Goal: Check status: Check status

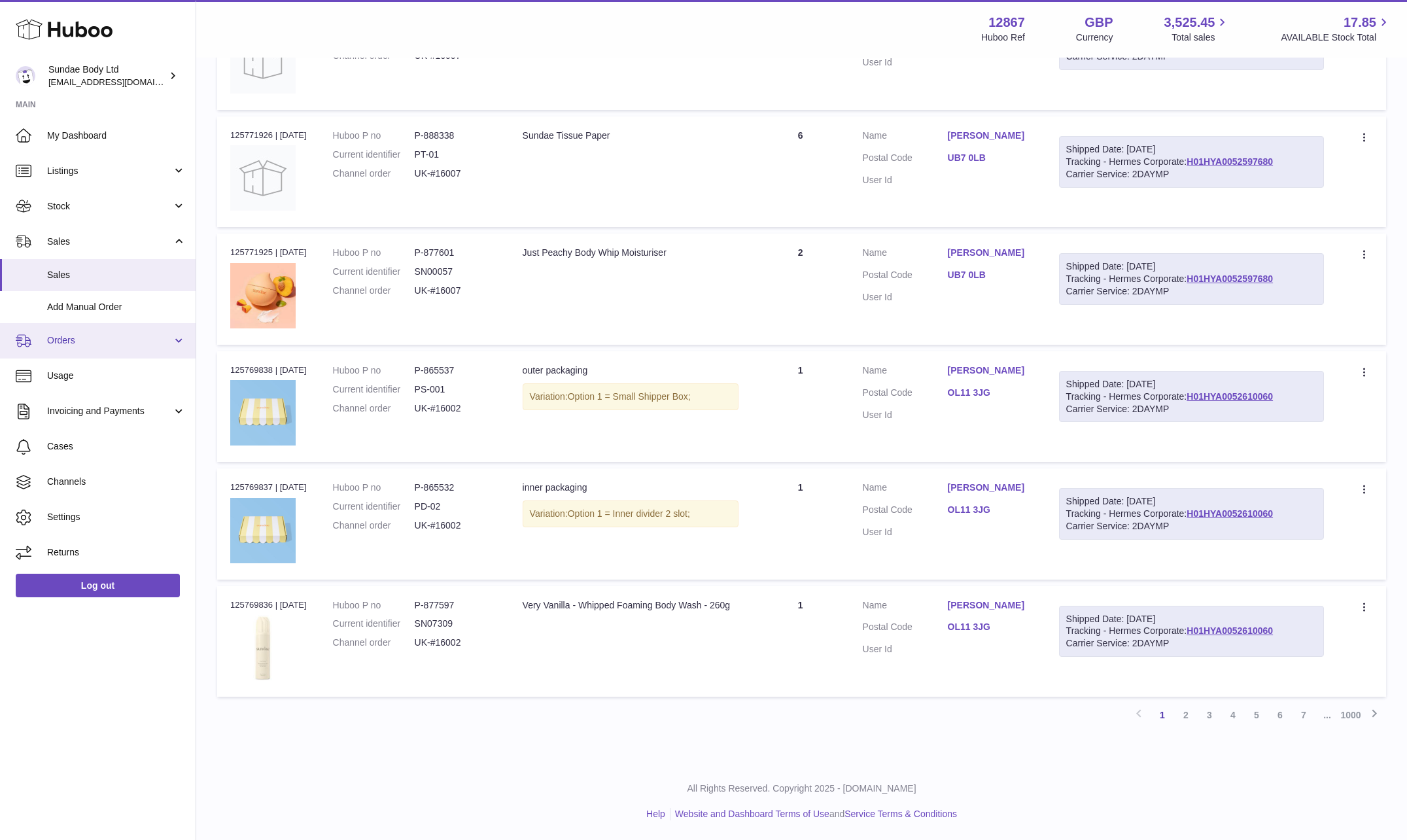
click at [90, 344] on span "Orders" at bounding box center [109, 341] width 125 height 12
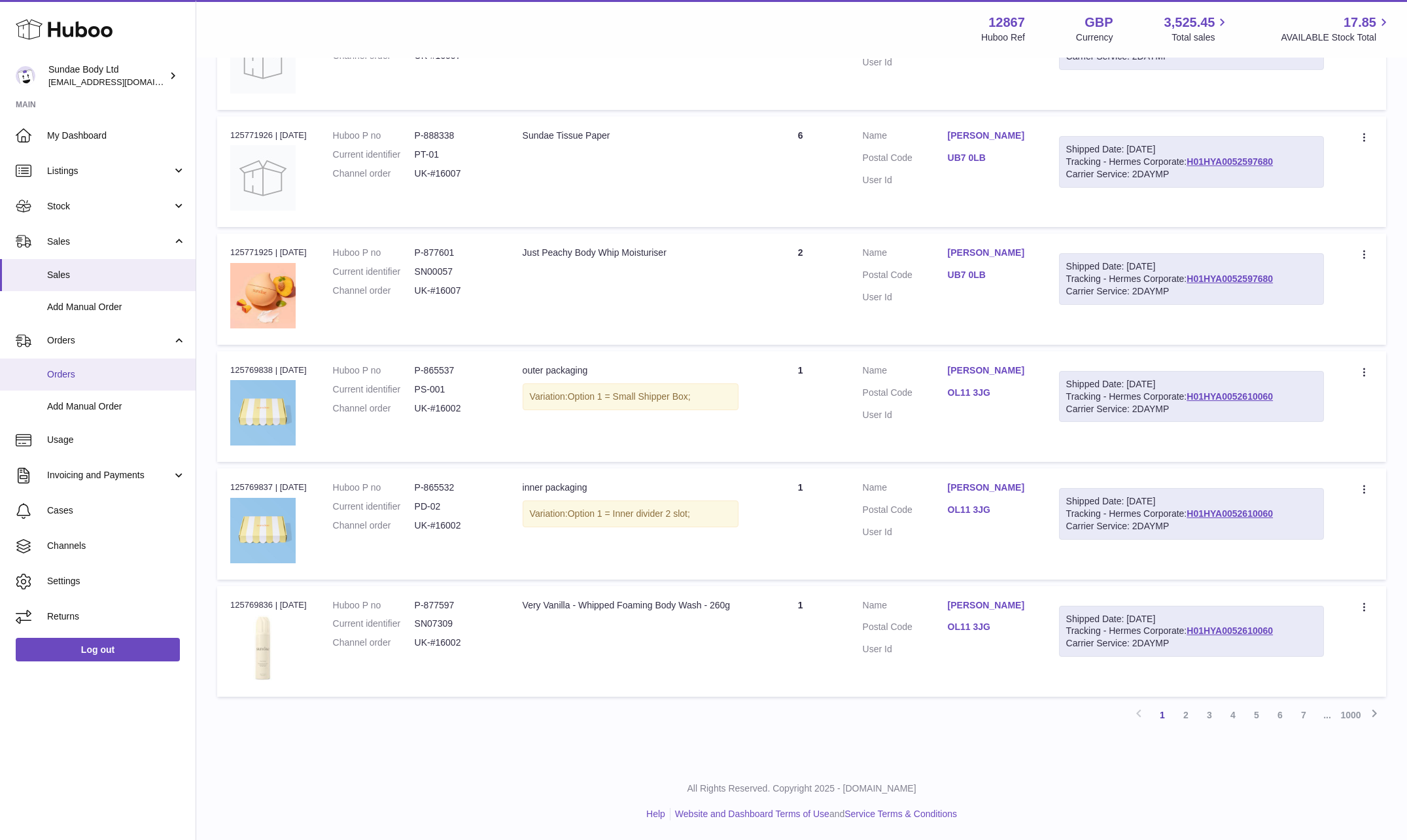
click at [88, 378] on span "Orders" at bounding box center [116, 374] width 139 height 12
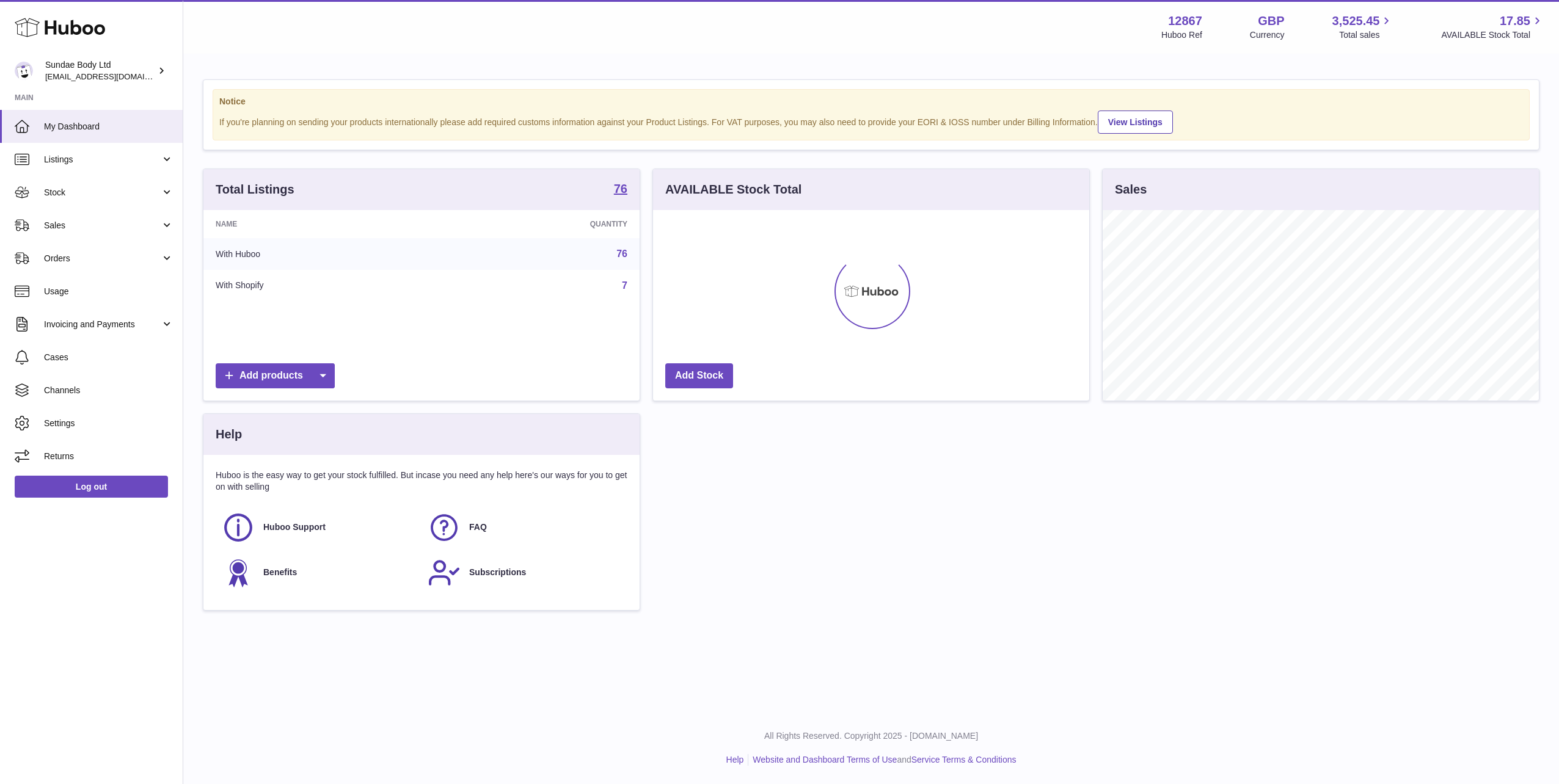
scroll to position [190, 436]
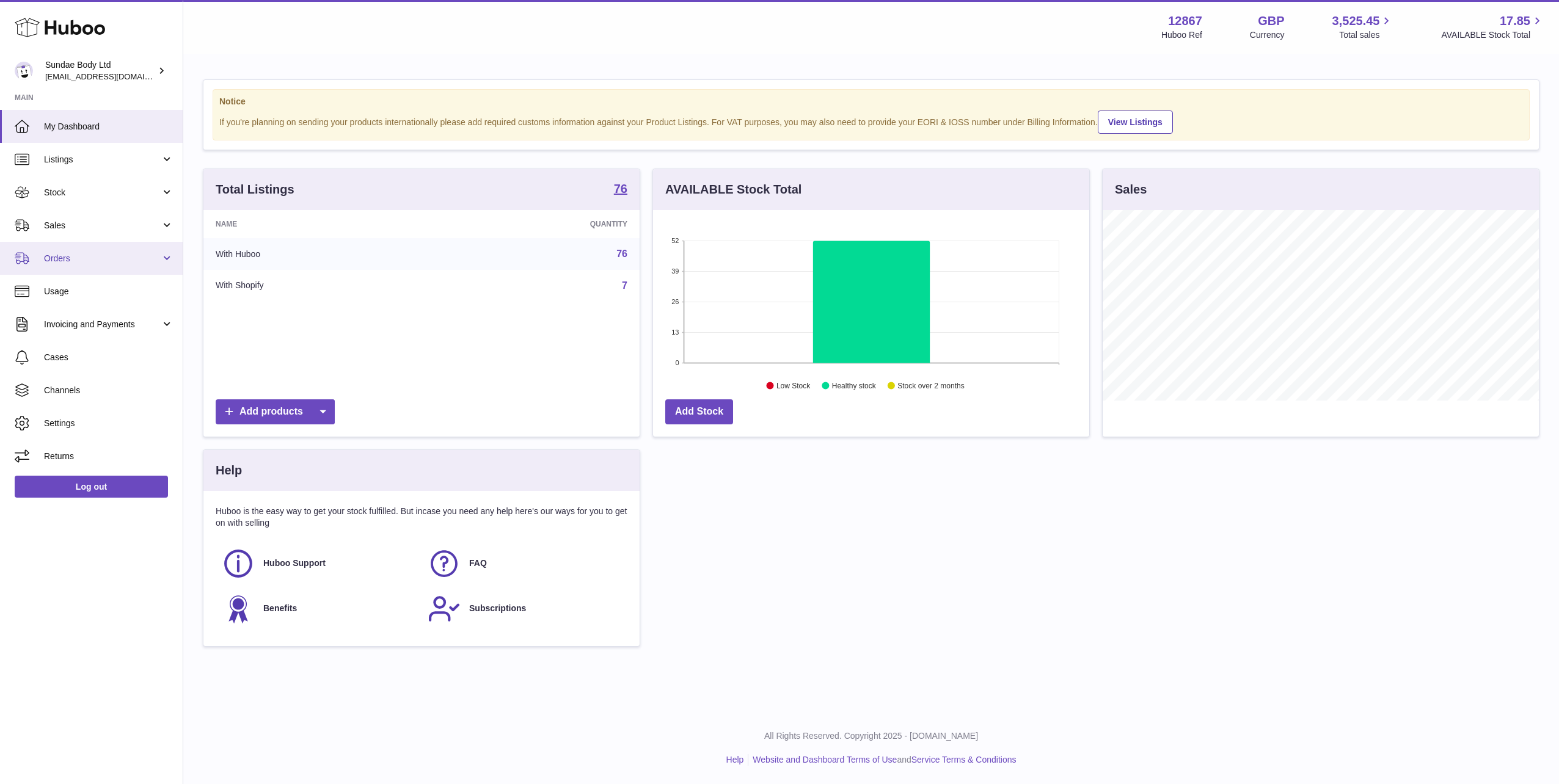
click at [61, 257] on span "Orders" at bounding box center [102, 259] width 117 height 12
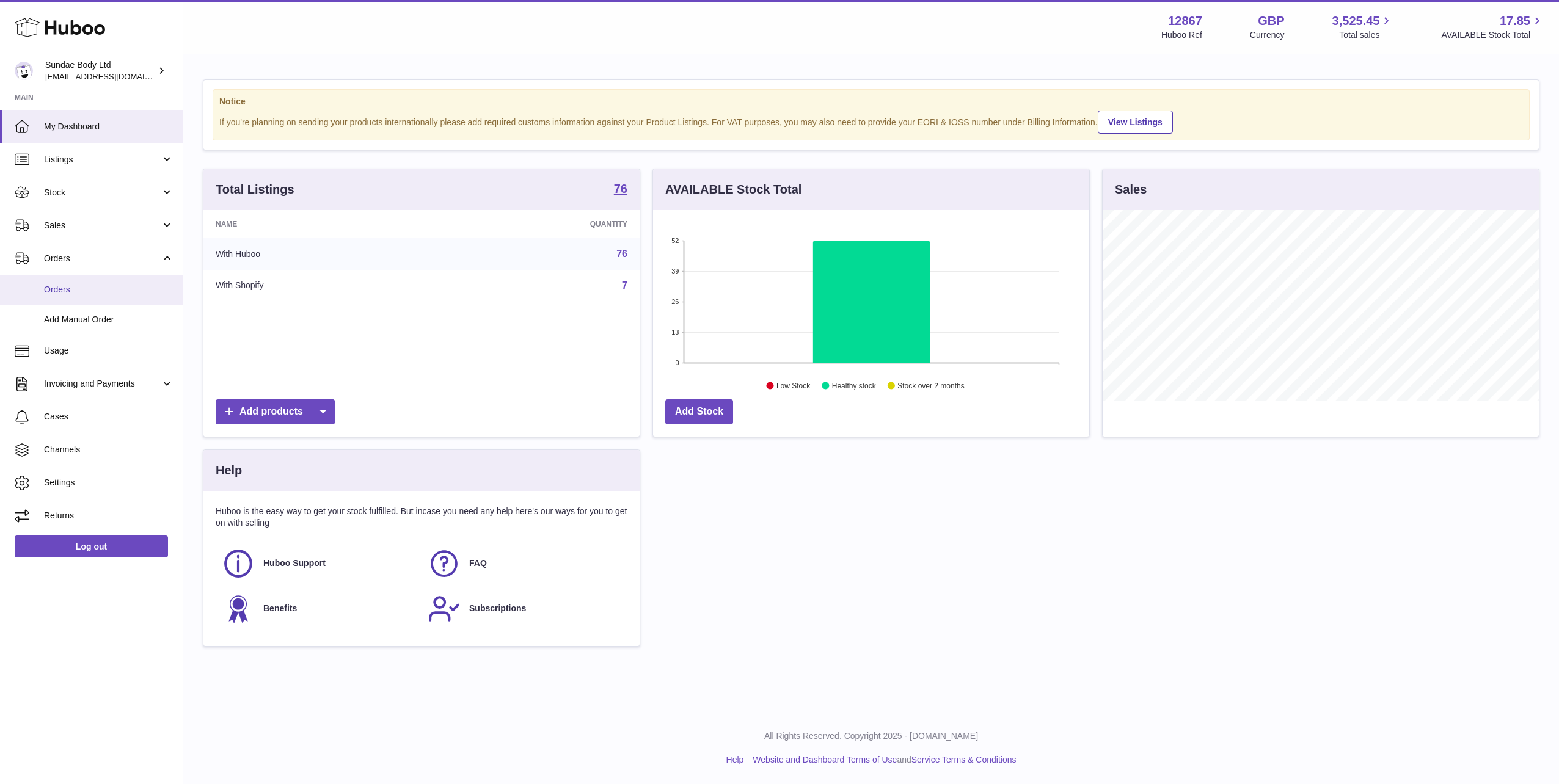
click at [65, 290] on span "Orders" at bounding box center [108, 289] width 130 height 12
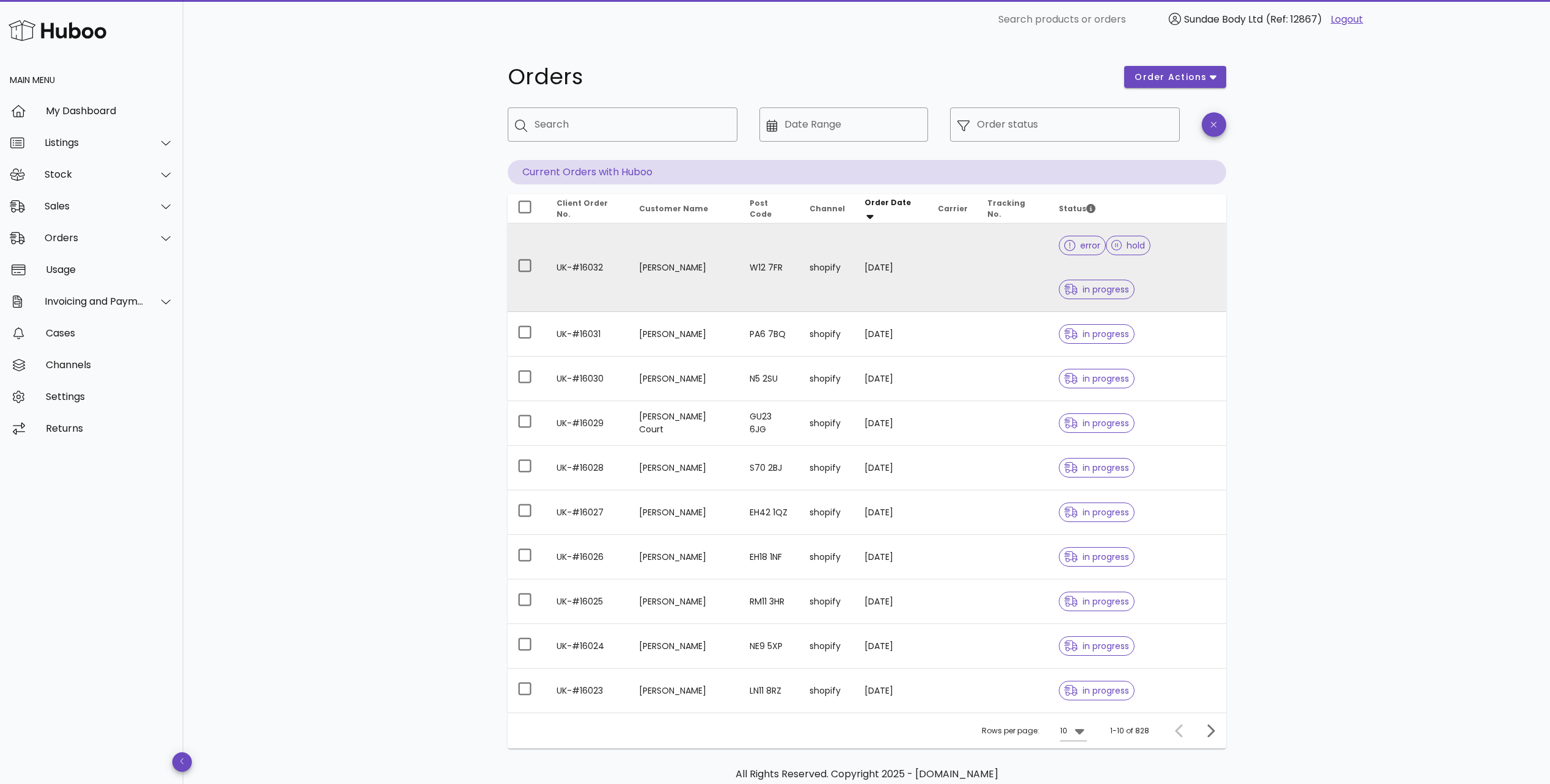
click at [665, 248] on td "[PERSON_NAME]" at bounding box center [684, 268] width 110 height 88
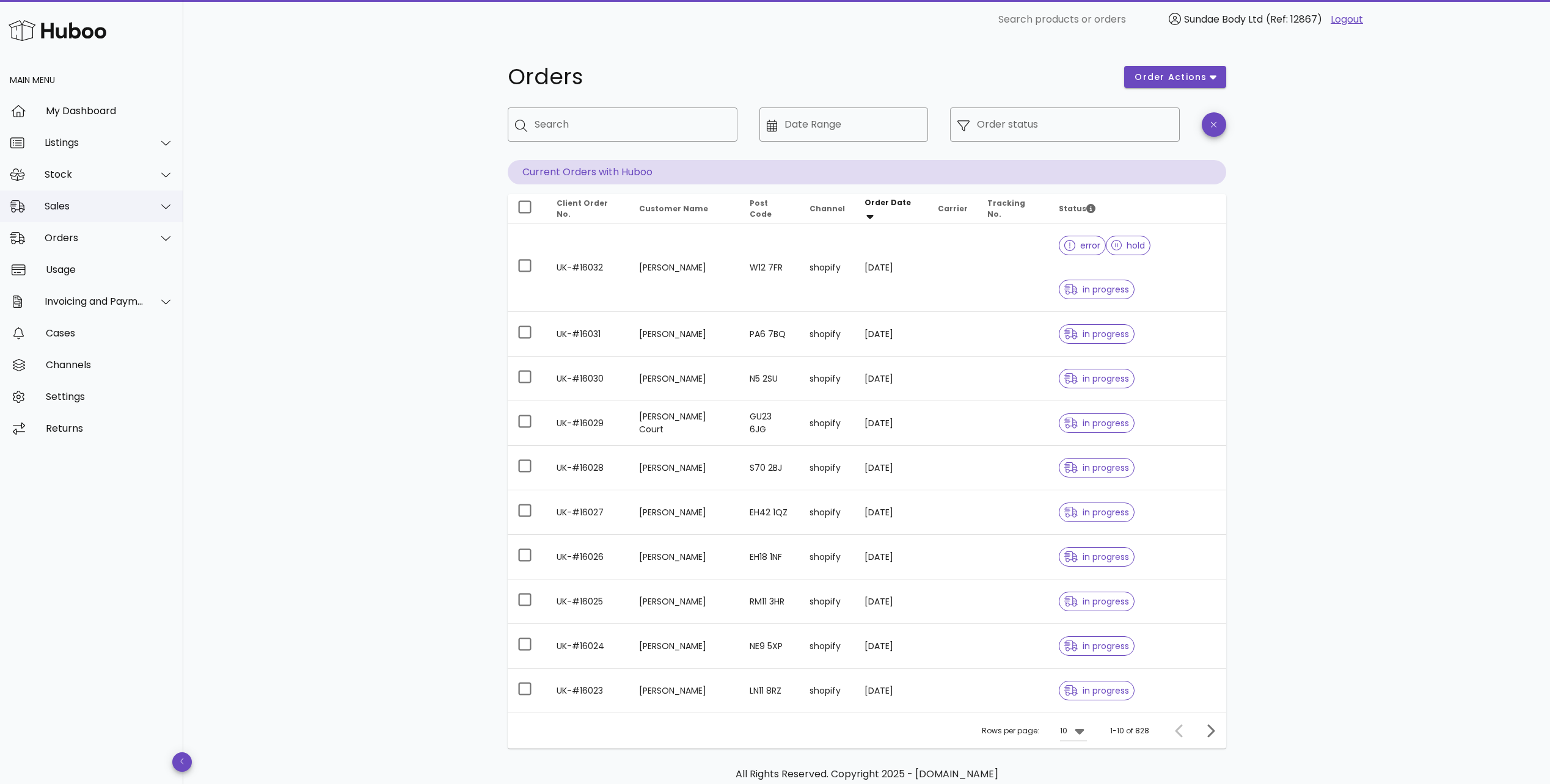
click at [72, 206] on div "Sales" at bounding box center [94, 206] width 99 height 12
click at [75, 237] on div "Sales" at bounding box center [108, 237] width 130 height 12
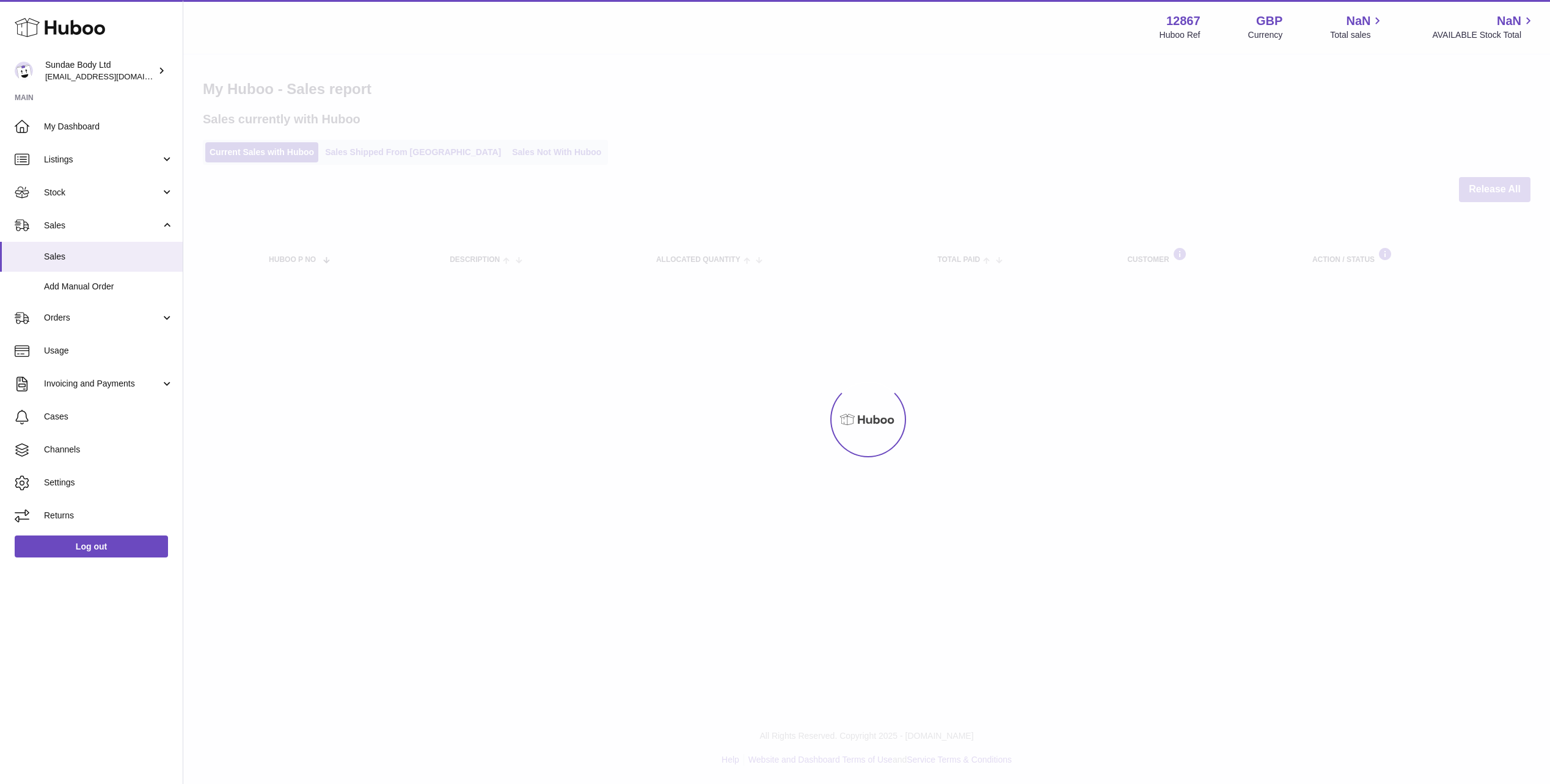
click at [377, 155] on div at bounding box center [866, 419] width 1367 height 729
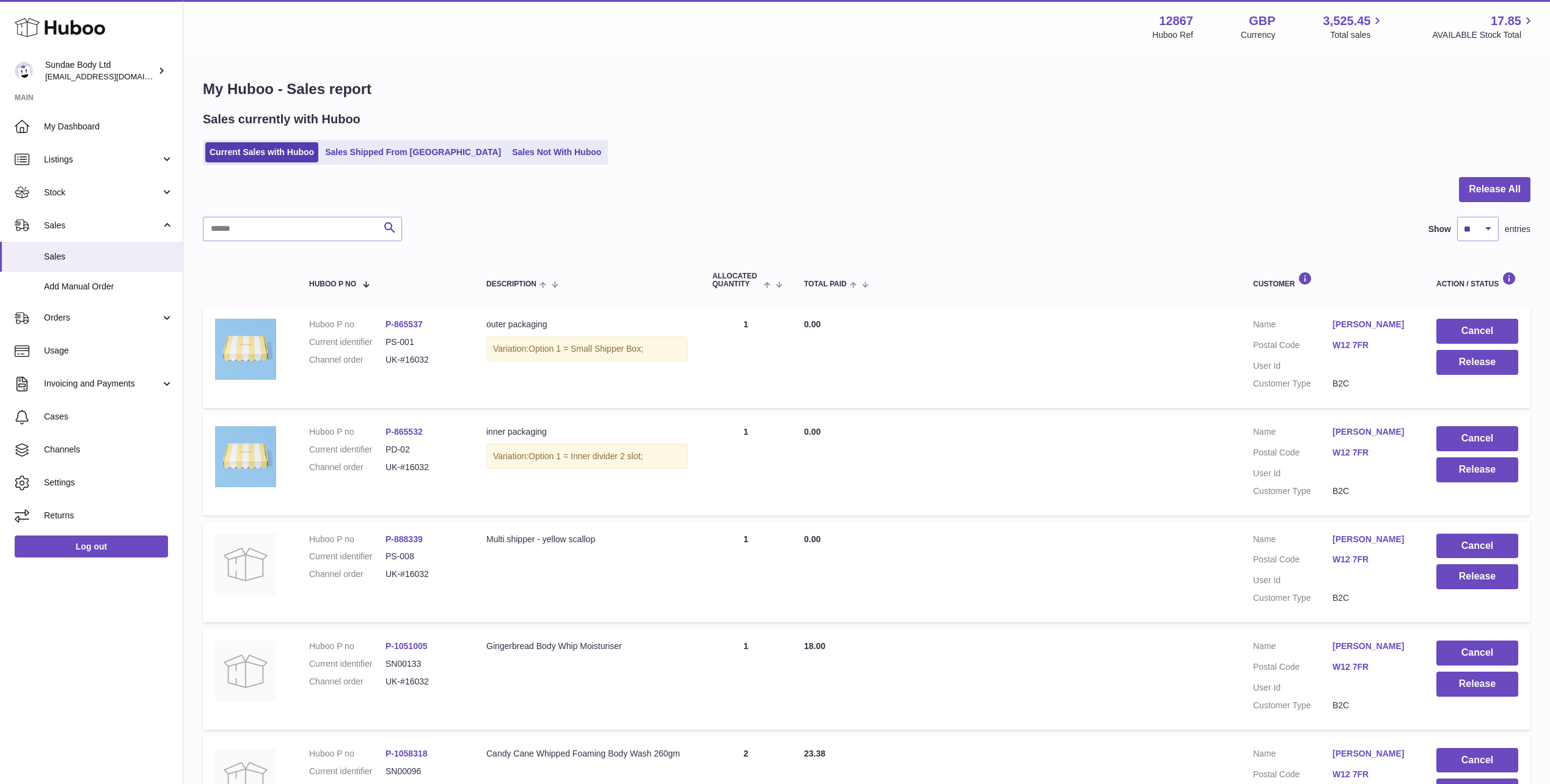
click at [377, 155] on link "Sales Shipped From [GEOGRAPHIC_DATA]" at bounding box center [413, 152] width 184 height 20
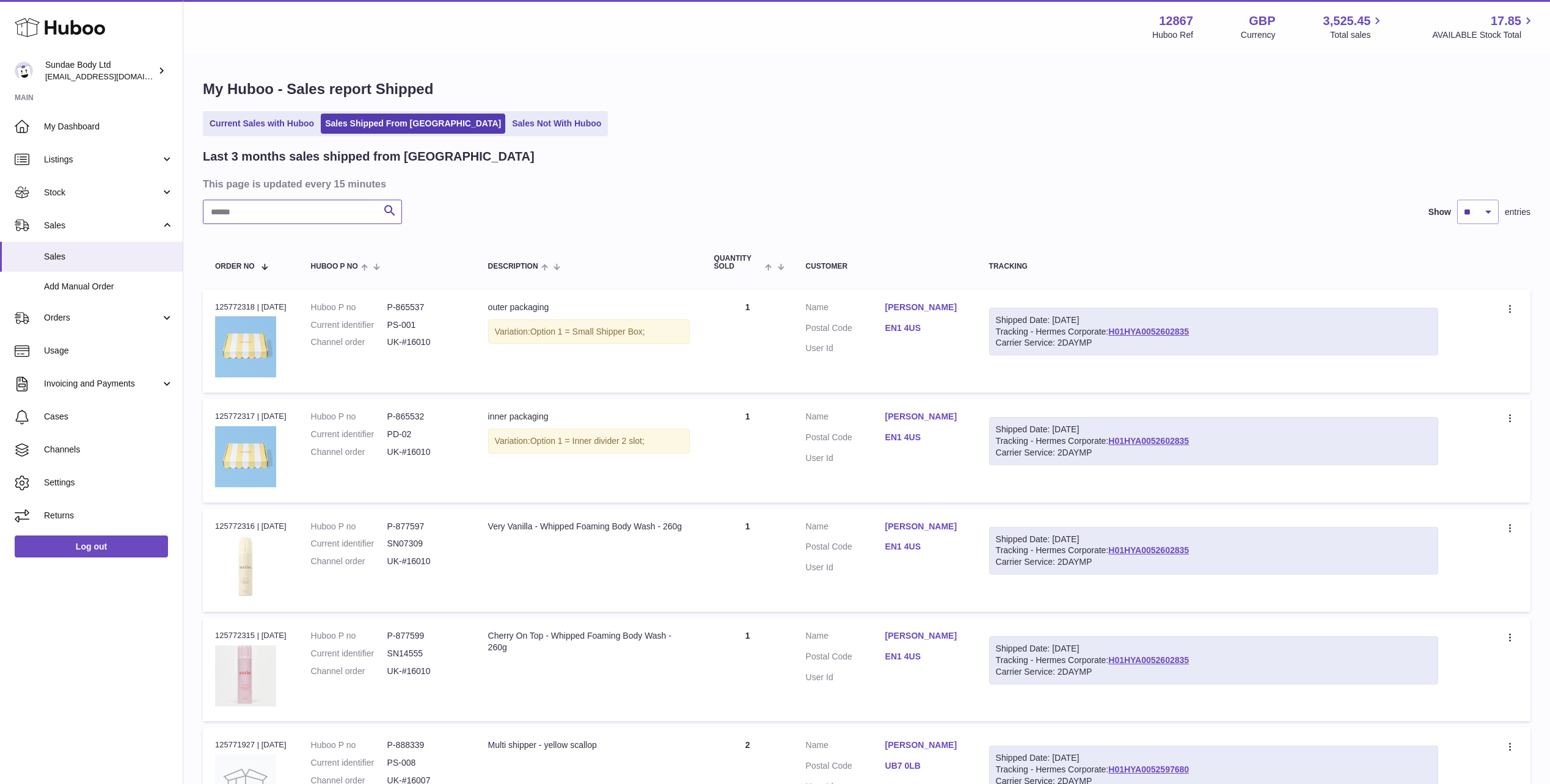
click at [255, 217] on input "text" at bounding box center [302, 212] width 199 height 24
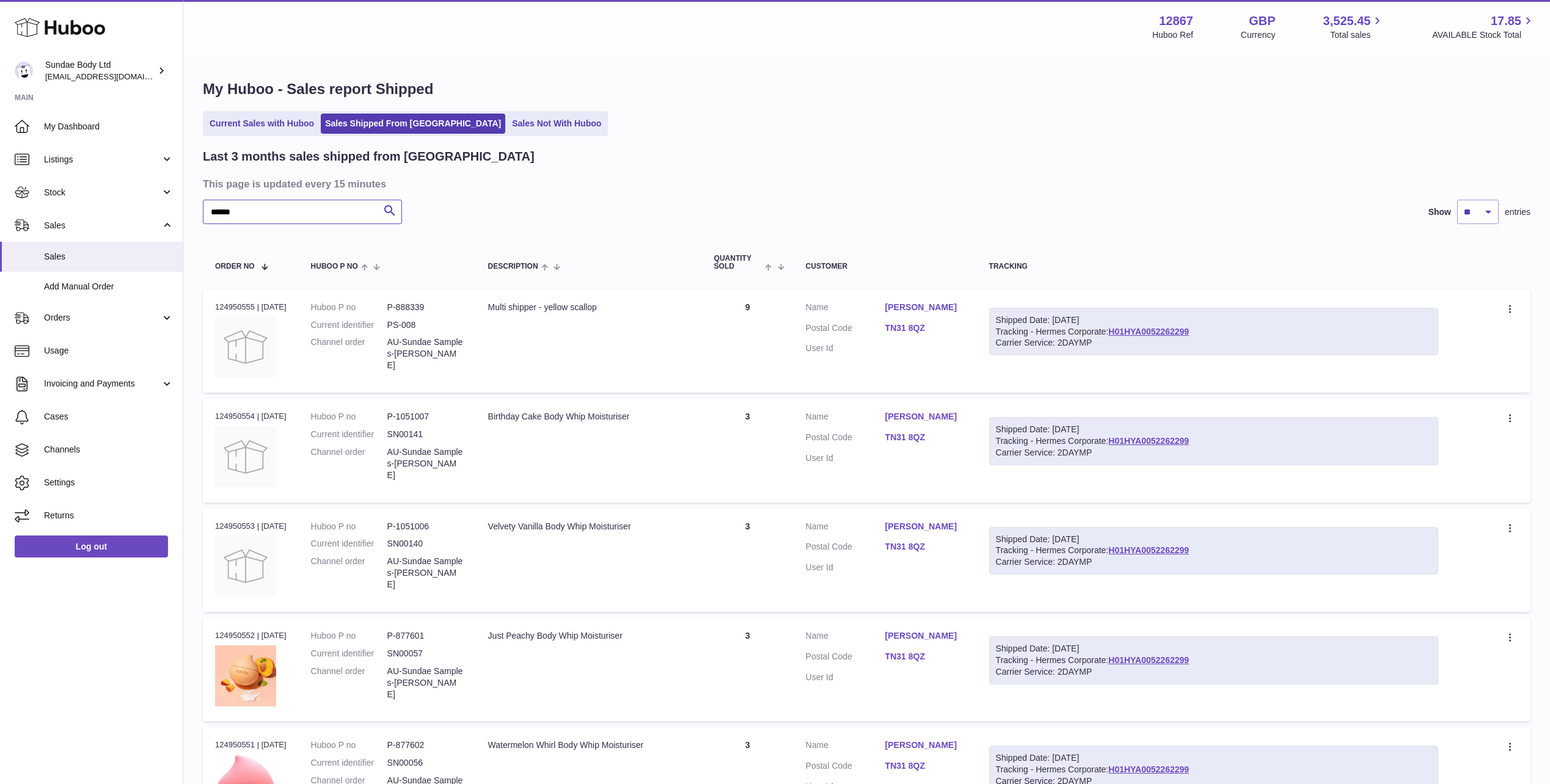
type input "******"
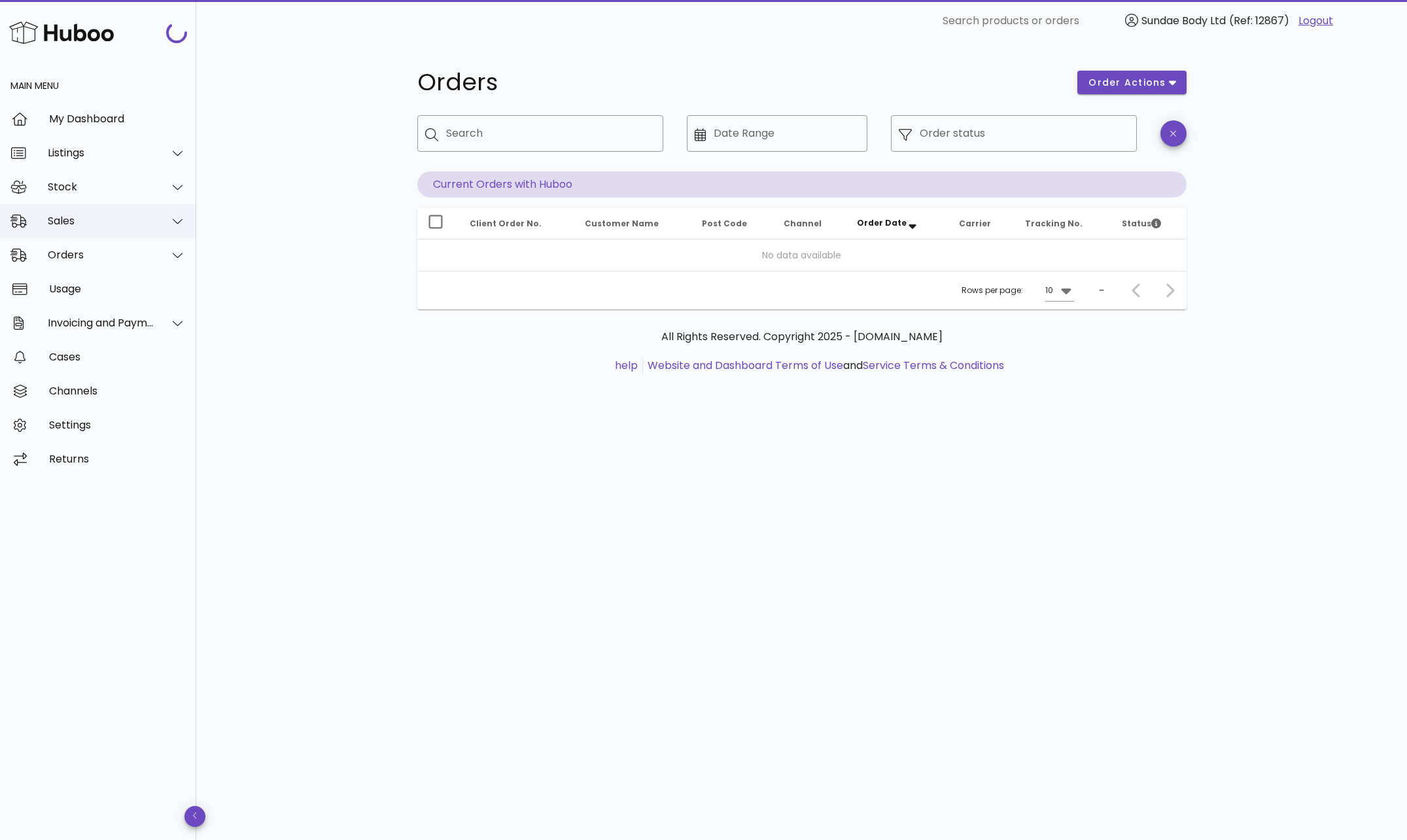
click at [70, 217] on div "Sales" at bounding box center [101, 221] width 106 height 12
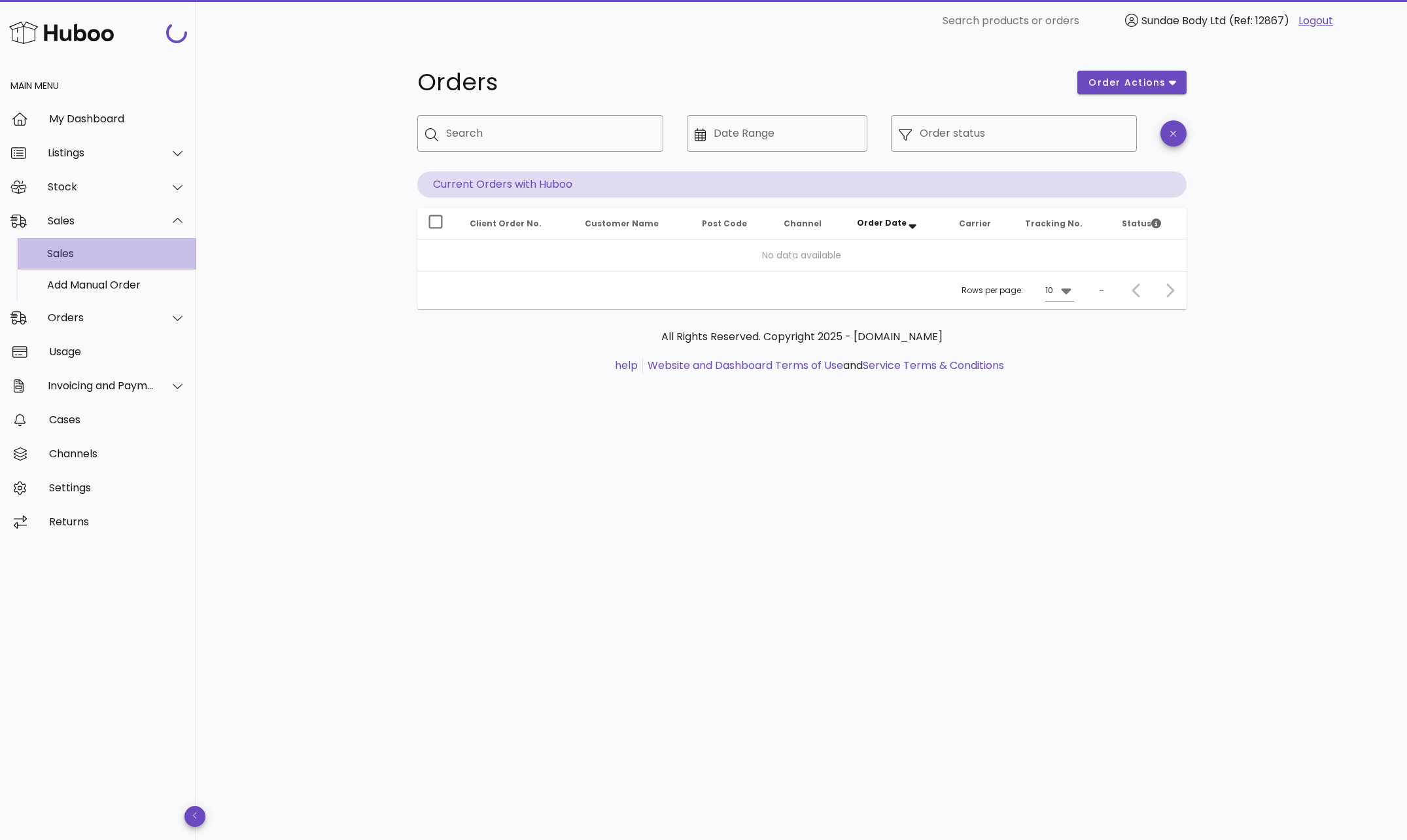
click at [78, 254] on div "Sales" at bounding box center [116, 254] width 139 height 12
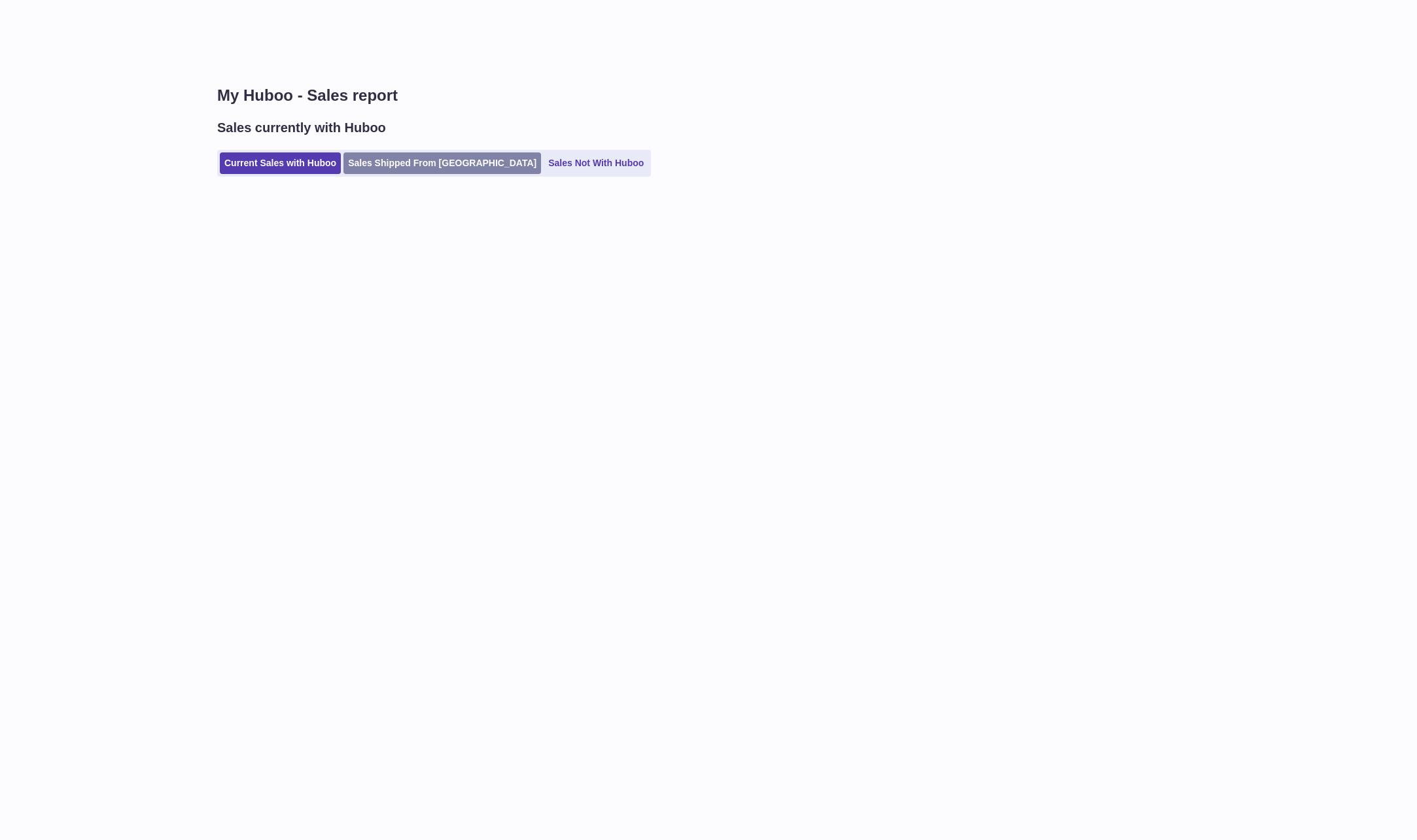
click at [411, 166] on link "Sales Shipped From [GEOGRAPHIC_DATA]" at bounding box center [442, 163] width 198 height 21
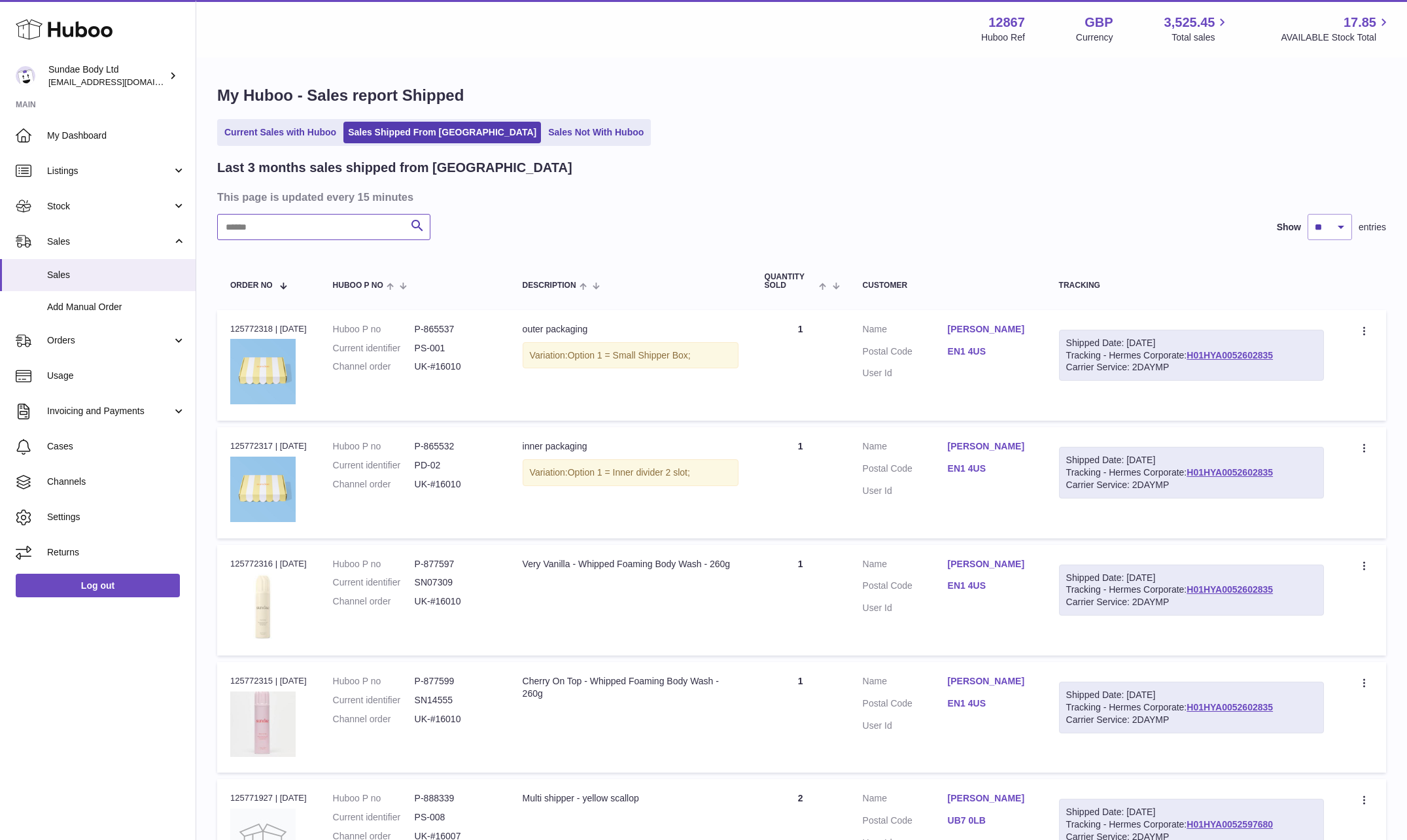
click at [287, 229] on input "text" at bounding box center [323, 227] width 213 height 26
paste input "*********"
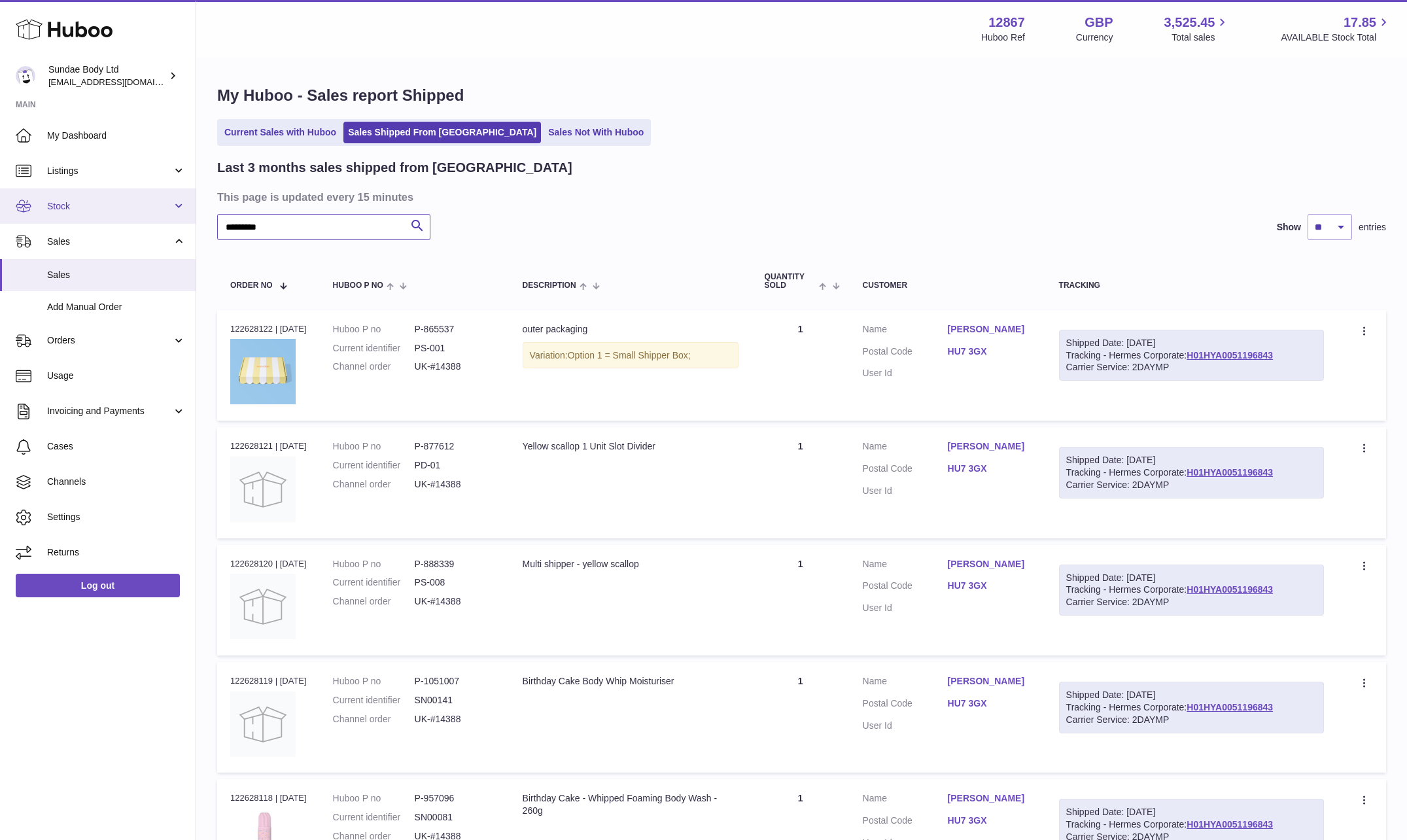
drag, startPoint x: 294, startPoint y: 227, endPoint x: 158, endPoint y: 209, distance: 137.2
click at [160, 209] on div "Huboo Sundae Body Ltd [EMAIL_ADDRESS][DOMAIN_NAME] Main My Dashboard Listings N…" at bounding box center [703, 500] width 1407 height 1000
type input "******"
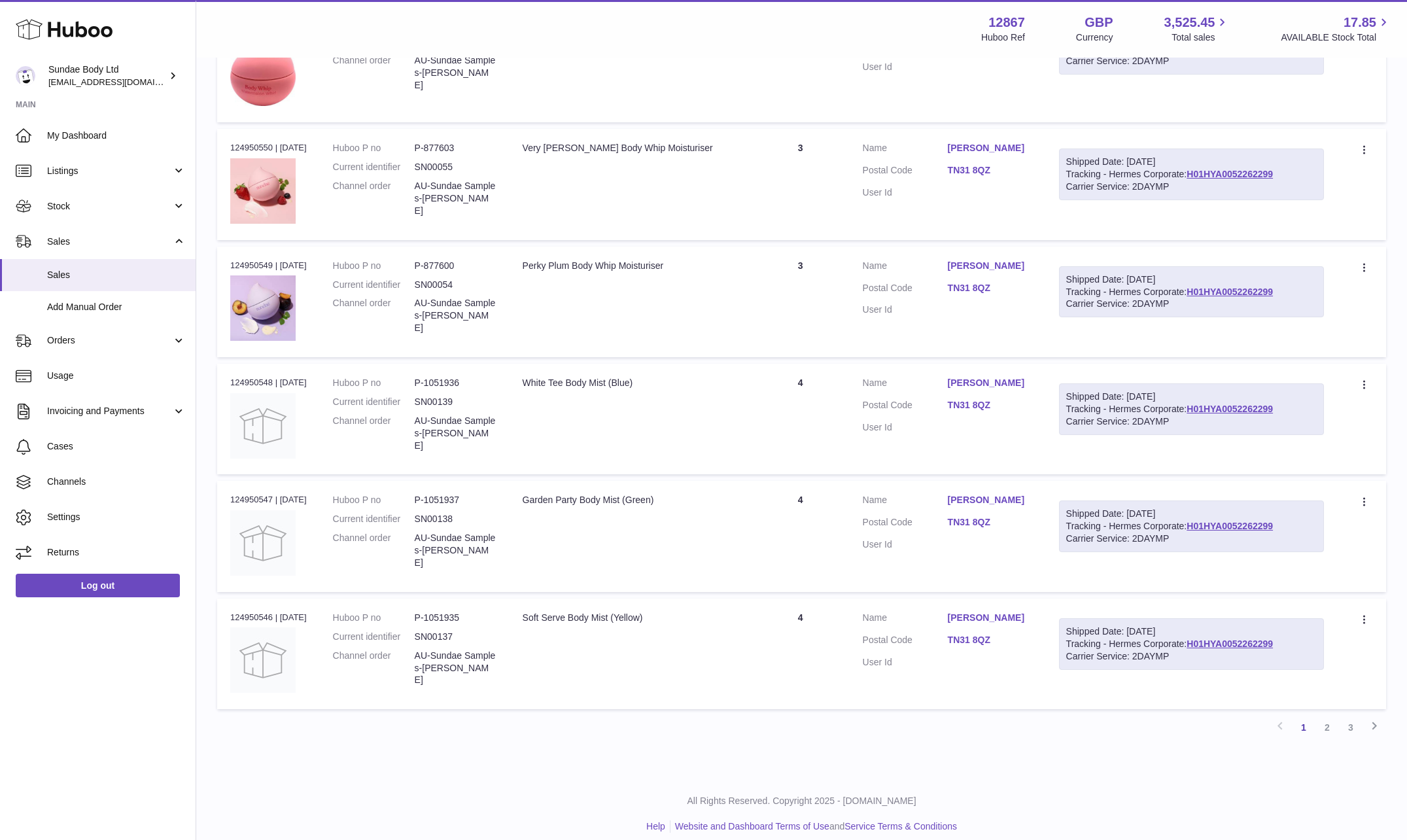
scroll to position [785, 0]
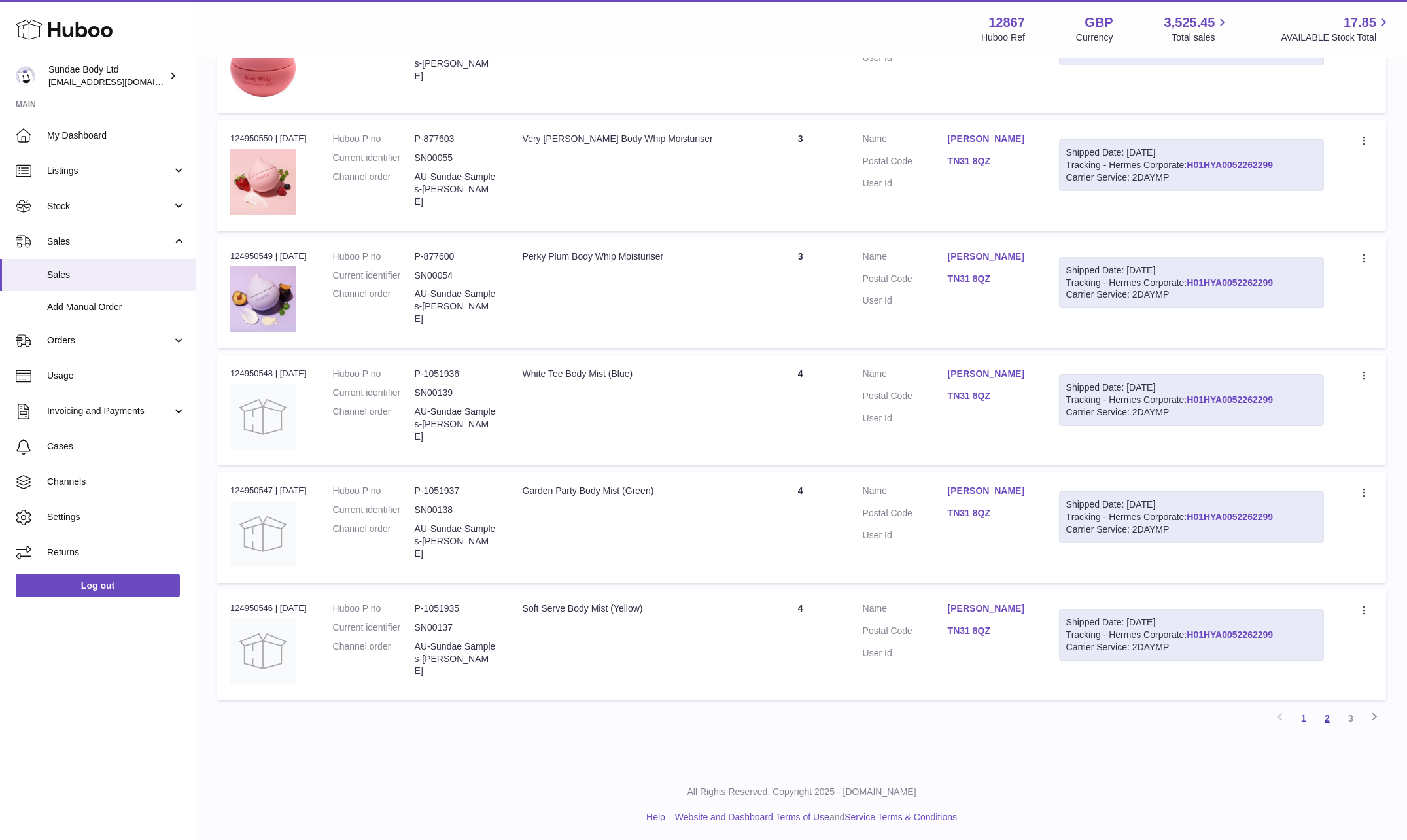
click at [1328, 720] on link "2" at bounding box center [1327, 718] width 23 height 23
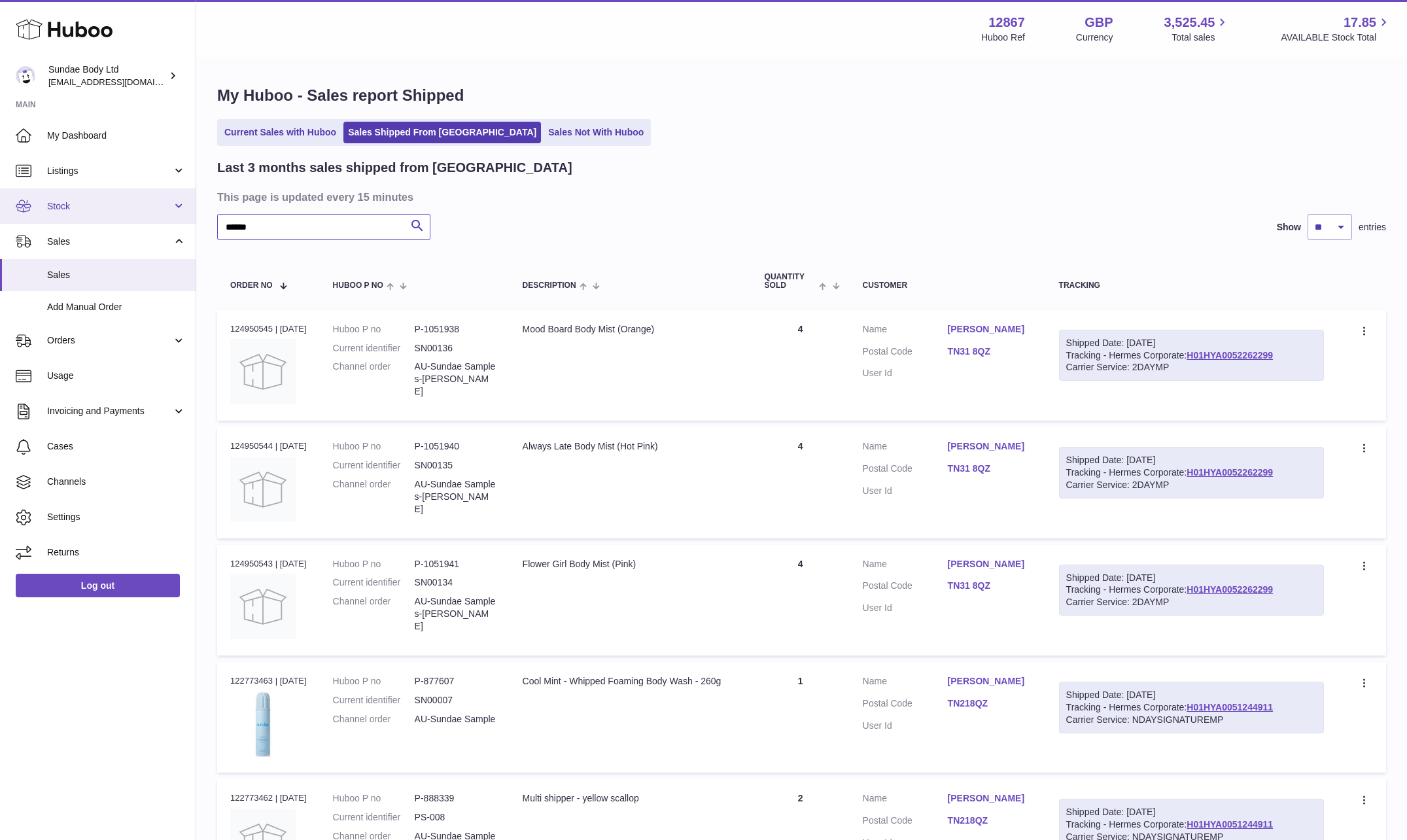
drag, startPoint x: 270, startPoint y: 218, endPoint x: 166, endPoint y: 215, distance: 104.0
click at [178, 216] on div "Huboo Sundae Body Ltd [EMAIL_ADDRESS][DOMAIN_NAME] Main My Dashboard Listings N…" at bounding box center [703, 814] width 1407 height 1628
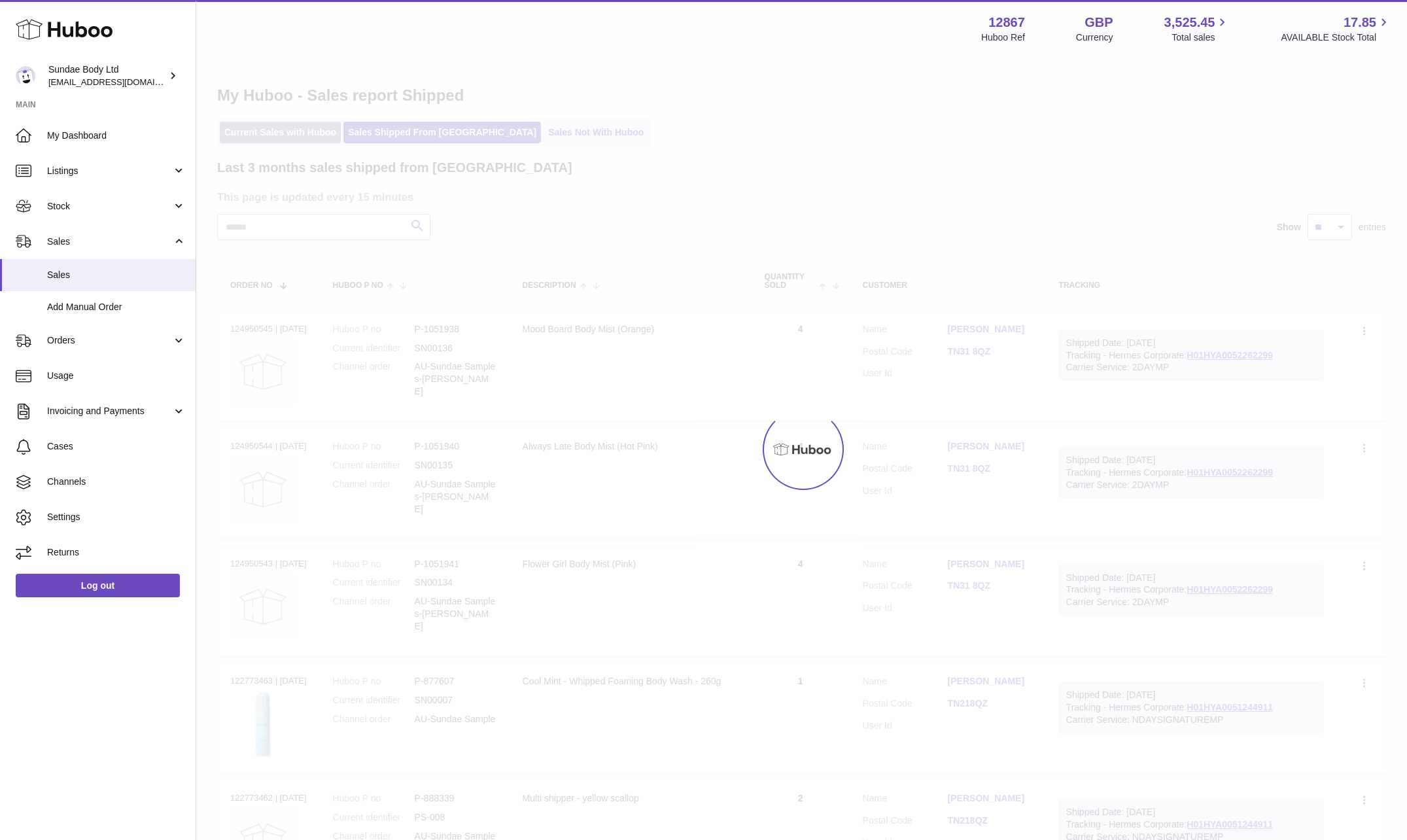
click at [274, 137] on div "Menu Huboo 12867 Huboo Ref GBP Currency 3,525.45 Total sales 17.85 AVAILABLE St…" at bounding box center [801, 775] width 1211 height 1551
